Goal: Navigation & Orientation: Find specific page/section

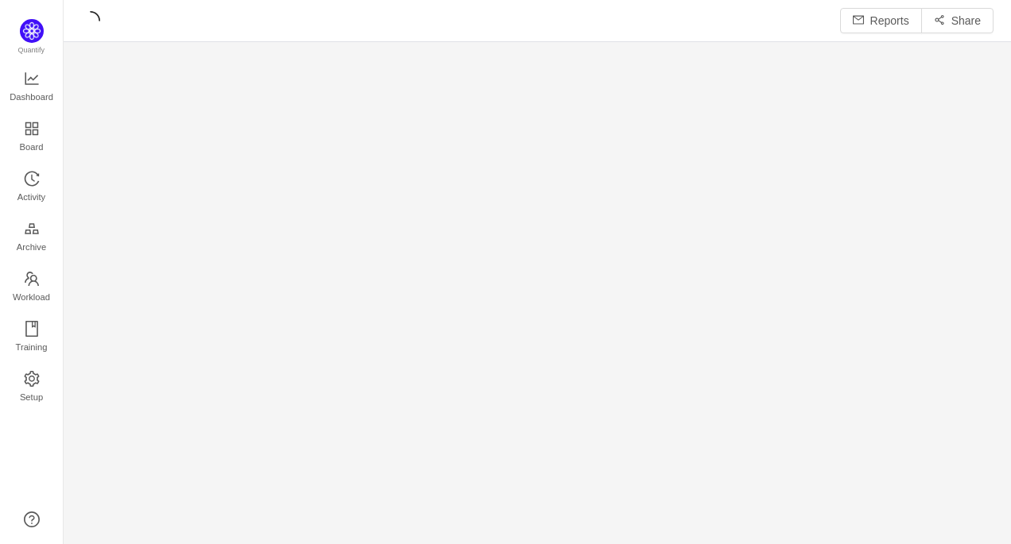
scroll to position [544, 947]
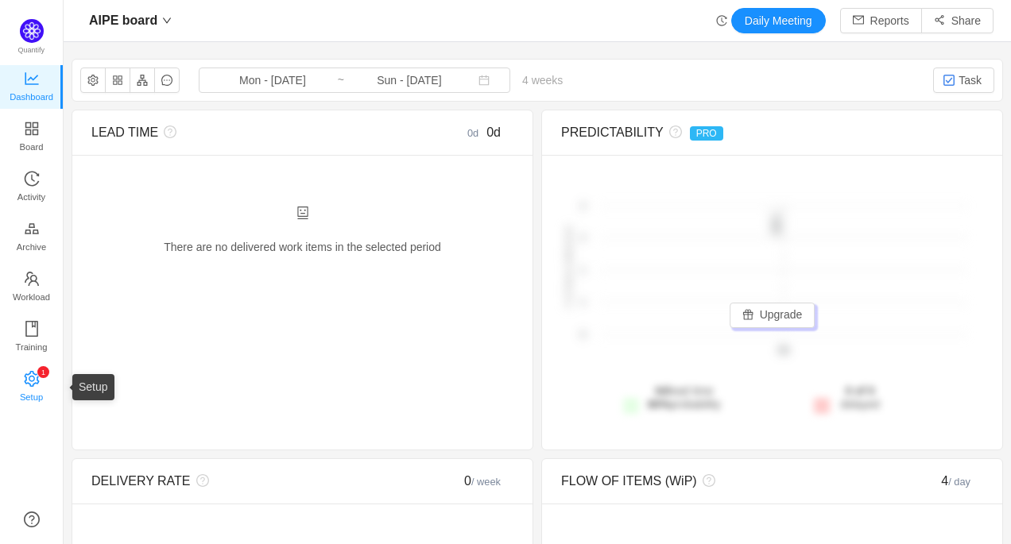
click at [41, 376] on p "1" at bounding box center [43, 372] width 4 height 12
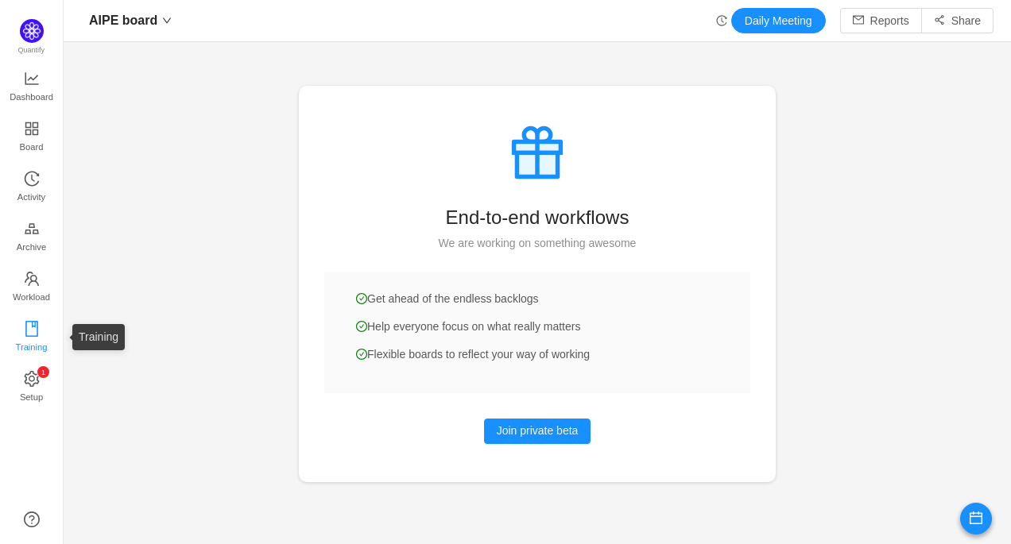
click at [34, 328] on icon "icon: book" at bounding box center [32, 329] width 16 height 16
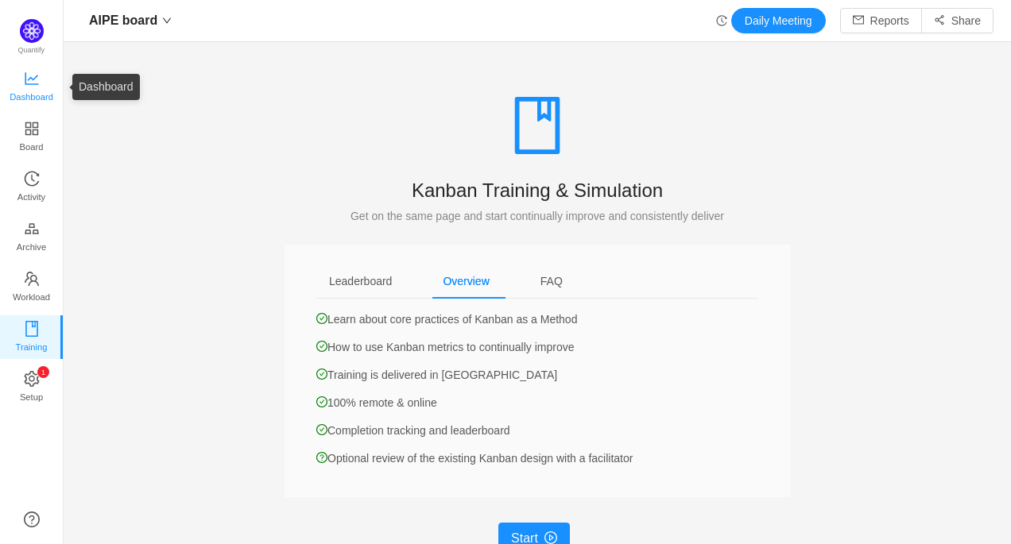
click at [36, 87] on span "Dashboard" at bounding box center [32, 97] width 44 height 32
